Goal: Information Seeking & Learning: Learn about a topic

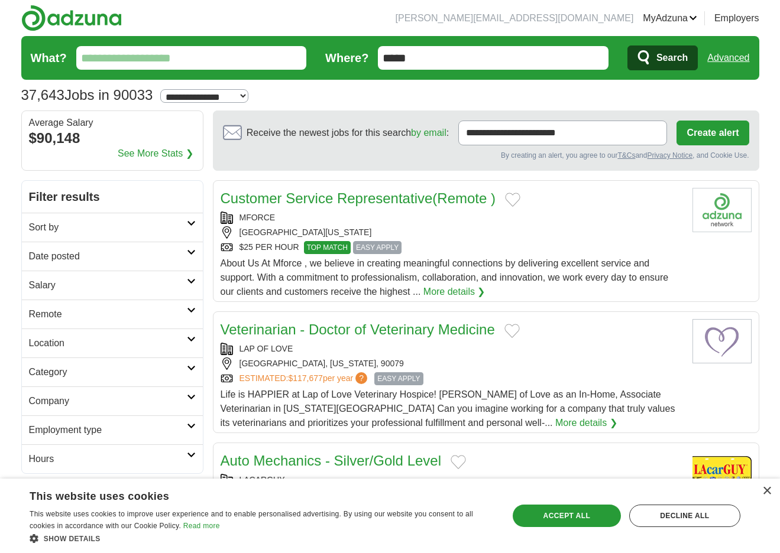
click at [243, 95] on select "**********" at bounding box center [204, 96] width 88 height 14
select select "*"
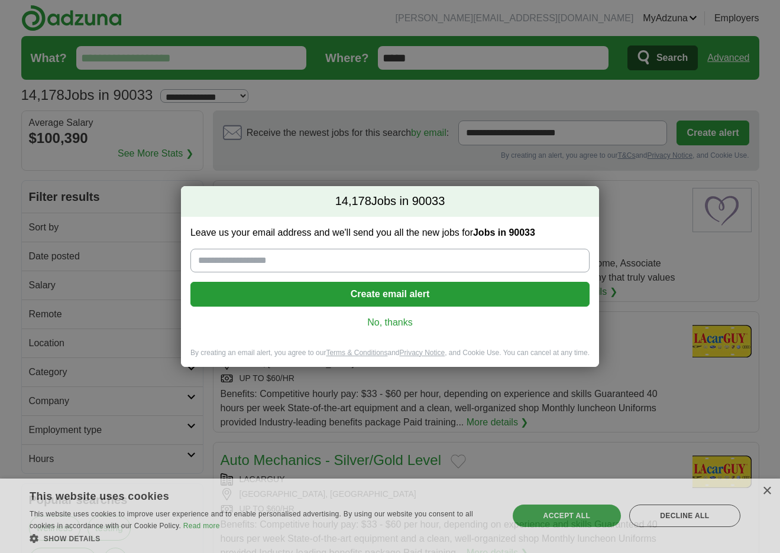
click at [396, 320] on link "No, thanks" at bounding box center [390, 322] width 380 height 13
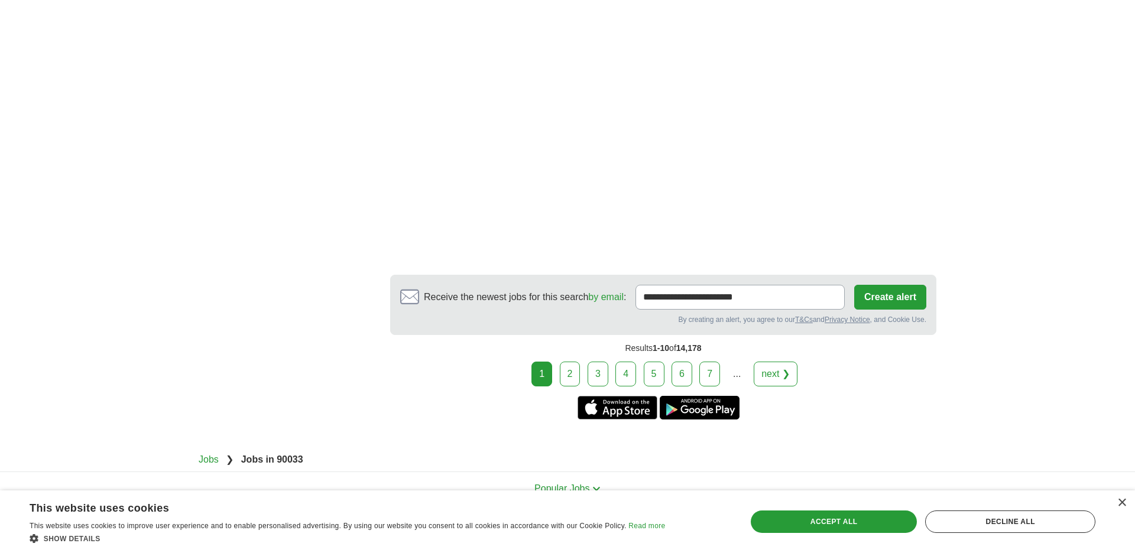
scroll to position [1974, 0]
click at [572, 374] on link "2" at bounding box center [570, 373] width 21 height 25
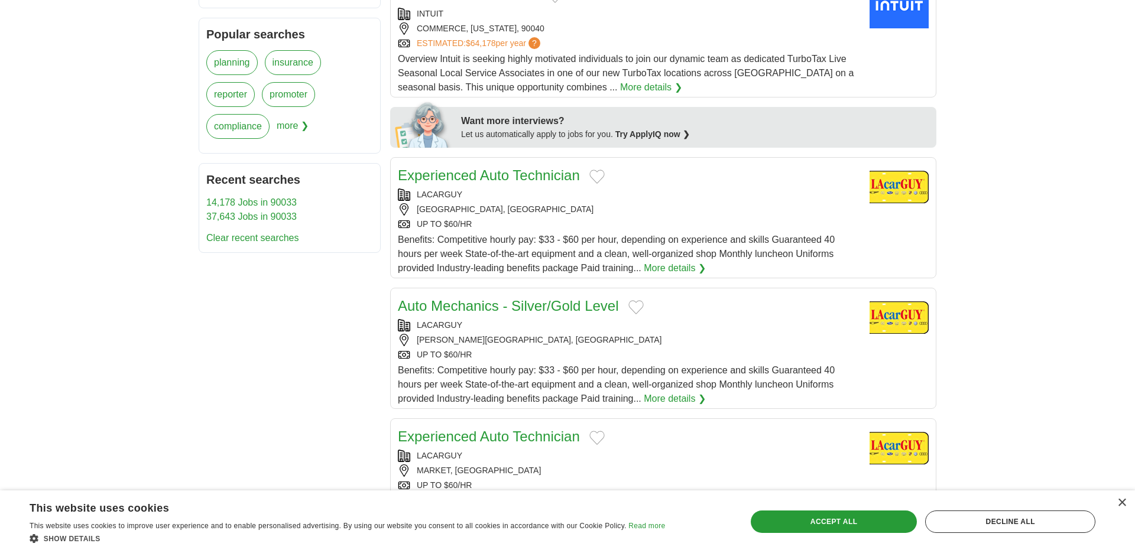
scroll to position [467, 0]
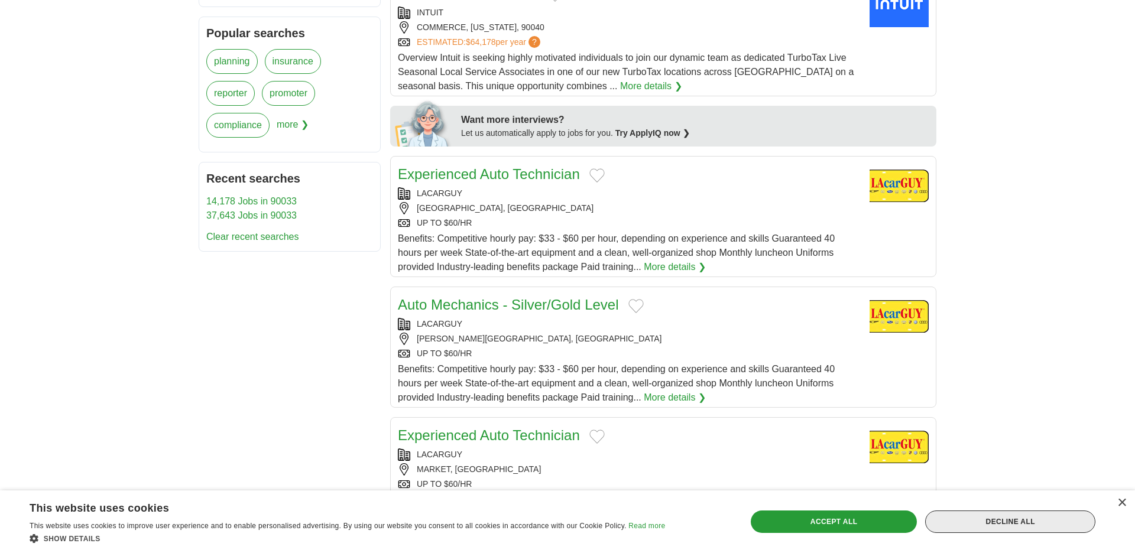
click at [1015, 524] on div "Decline all" at bounding box center [1010, 522] width 170 height 22
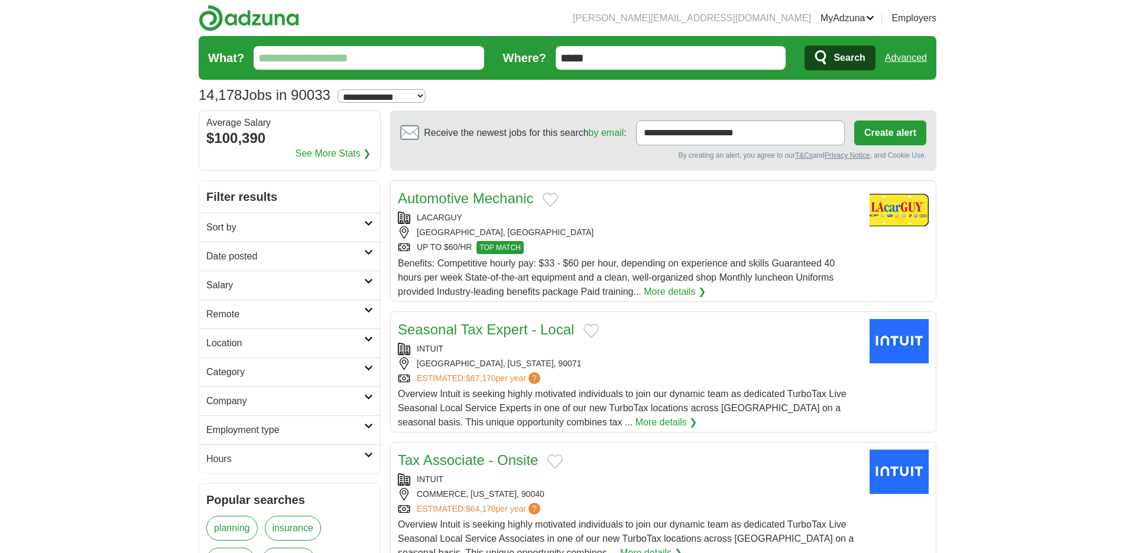
scroll to position [0, 0]
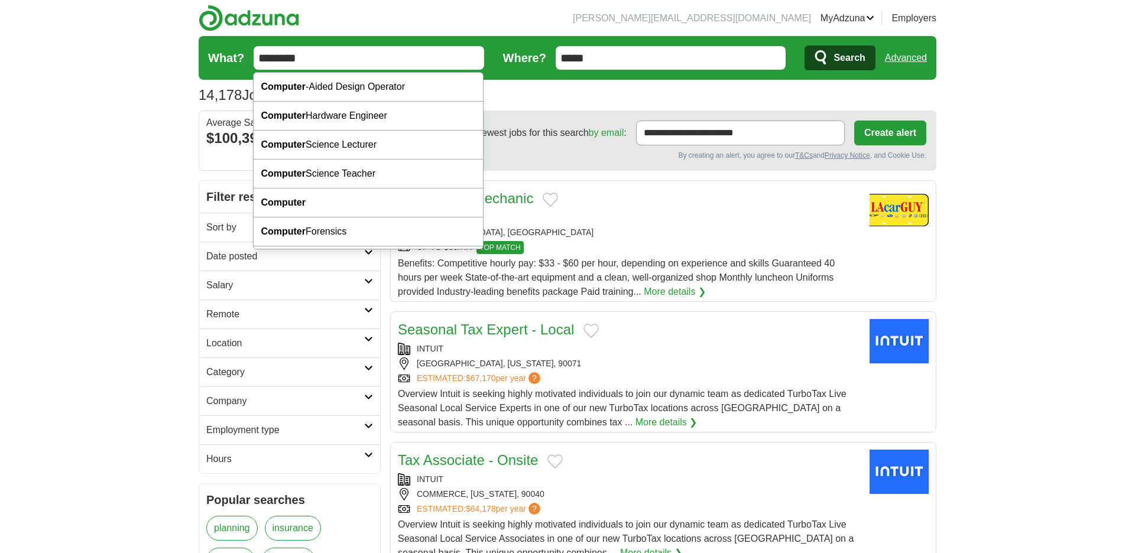
type input "********"
click at [839, 58] on button "Search" at bounding box center [839, 58] width 70 height 25
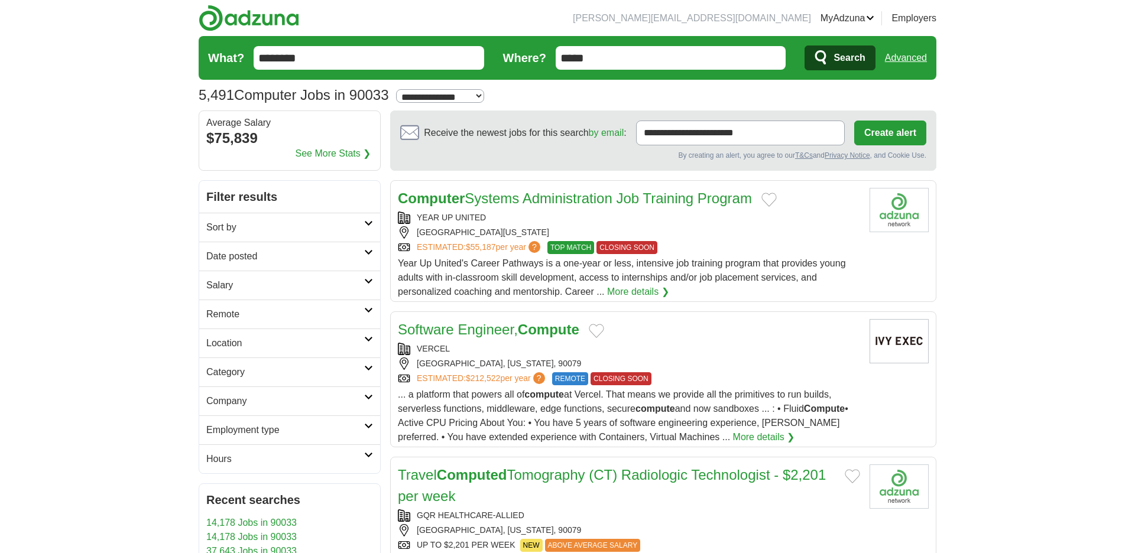
click at [478, 227] on div "LOS ANGELES, CALIFORNIA, 90040" at bounding box center [629, 232] width 462 height 12
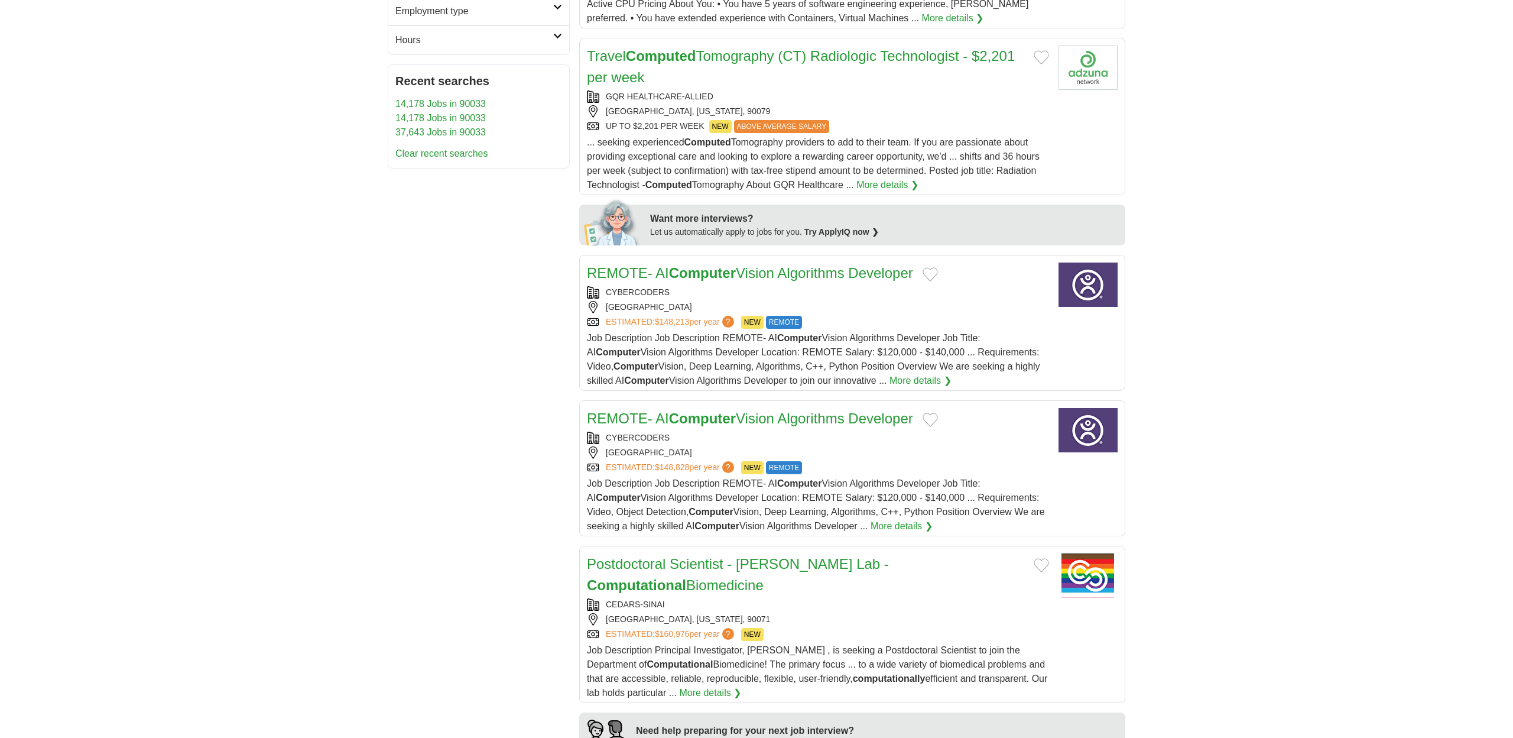
scroll to position [443, 0]
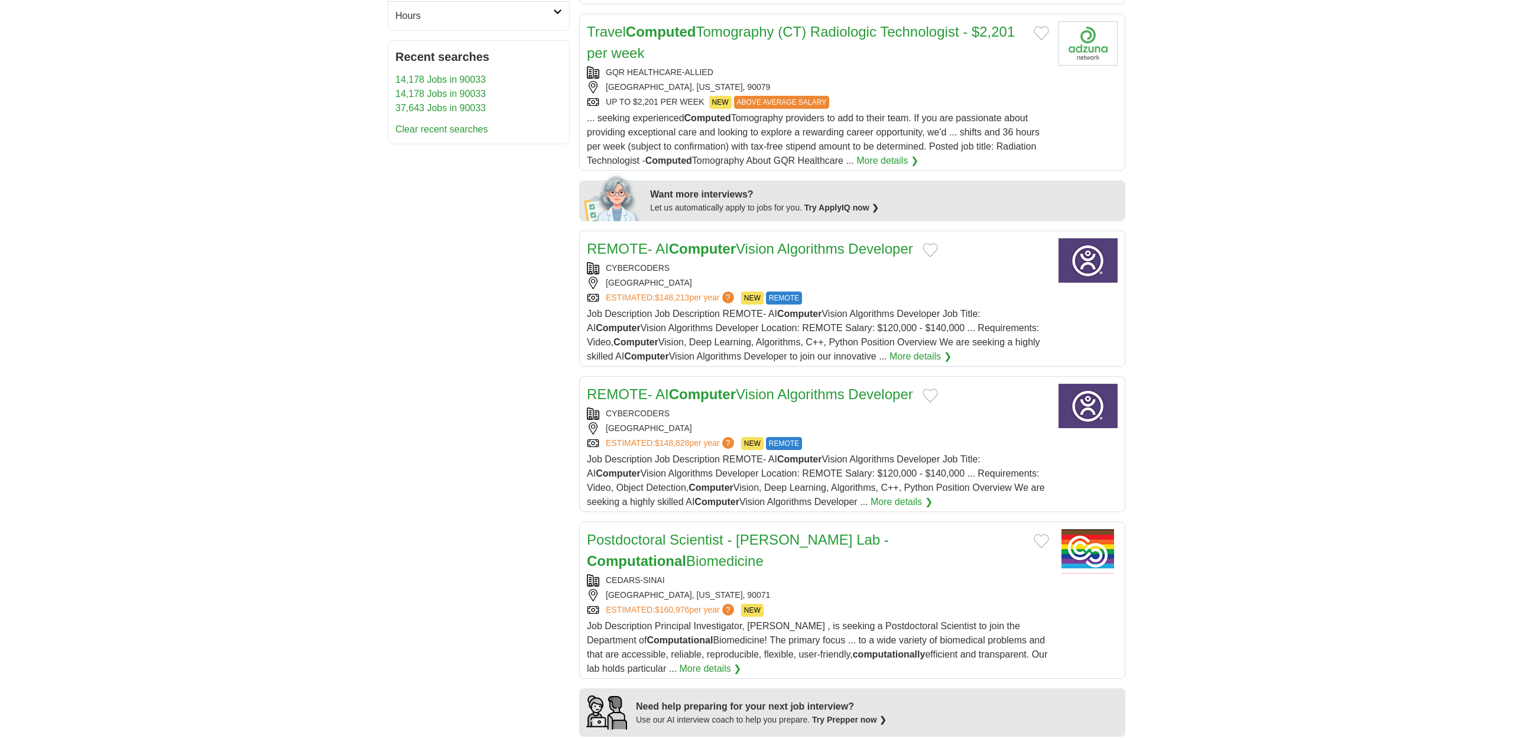
click at [920, 307] on div "Job Description Job Description REMOTE- AI Computer Vision Algorithms Developer…" at bounding box center [818, 335] width 462 height 57
click at [930, 356] on link "More details ❯" at bounding box center [921, 356] width 62 height 14
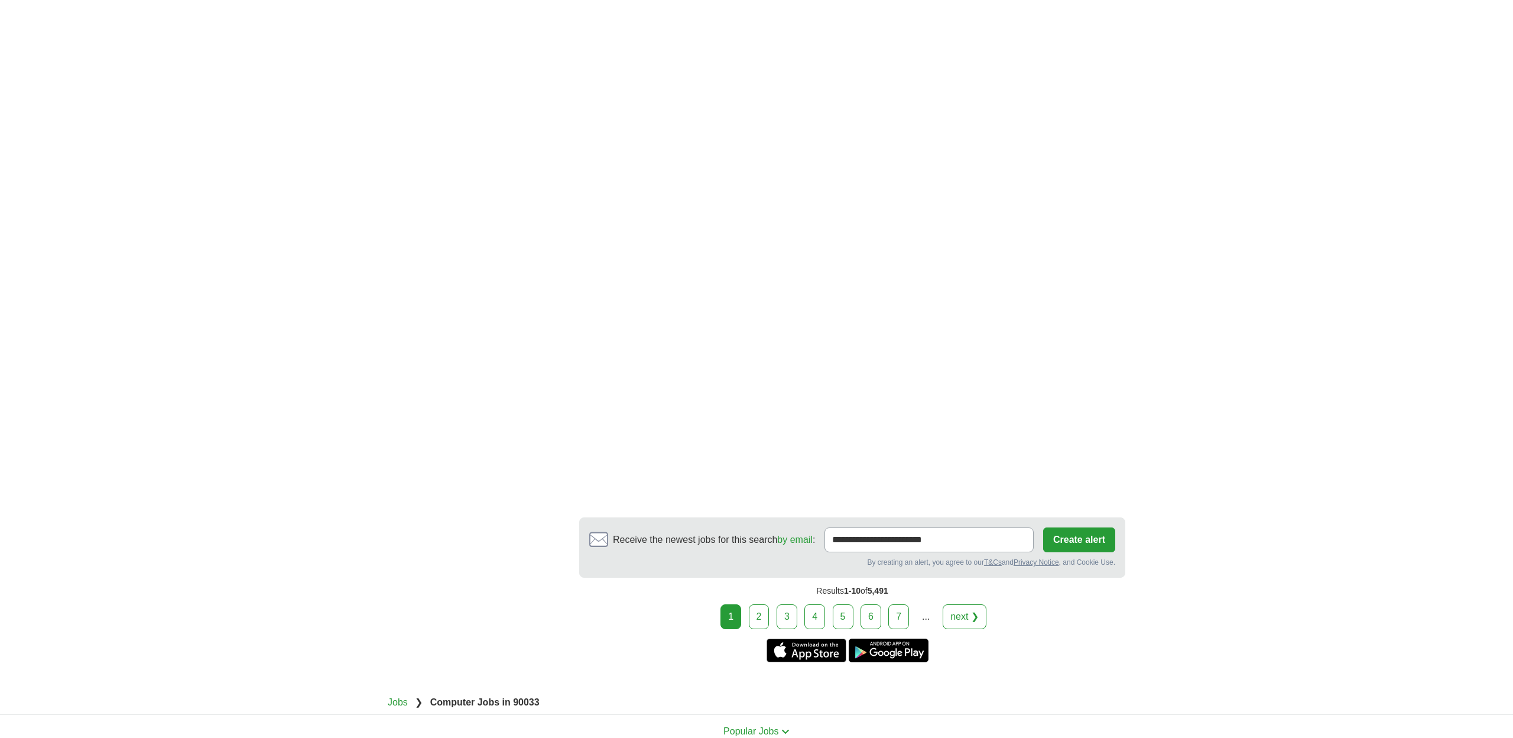
scroll to position [1948, 0]
click at [761, 553] on link "2" at bounding box center [759, 614] width 21 height 25
